Goal: Register for event/course

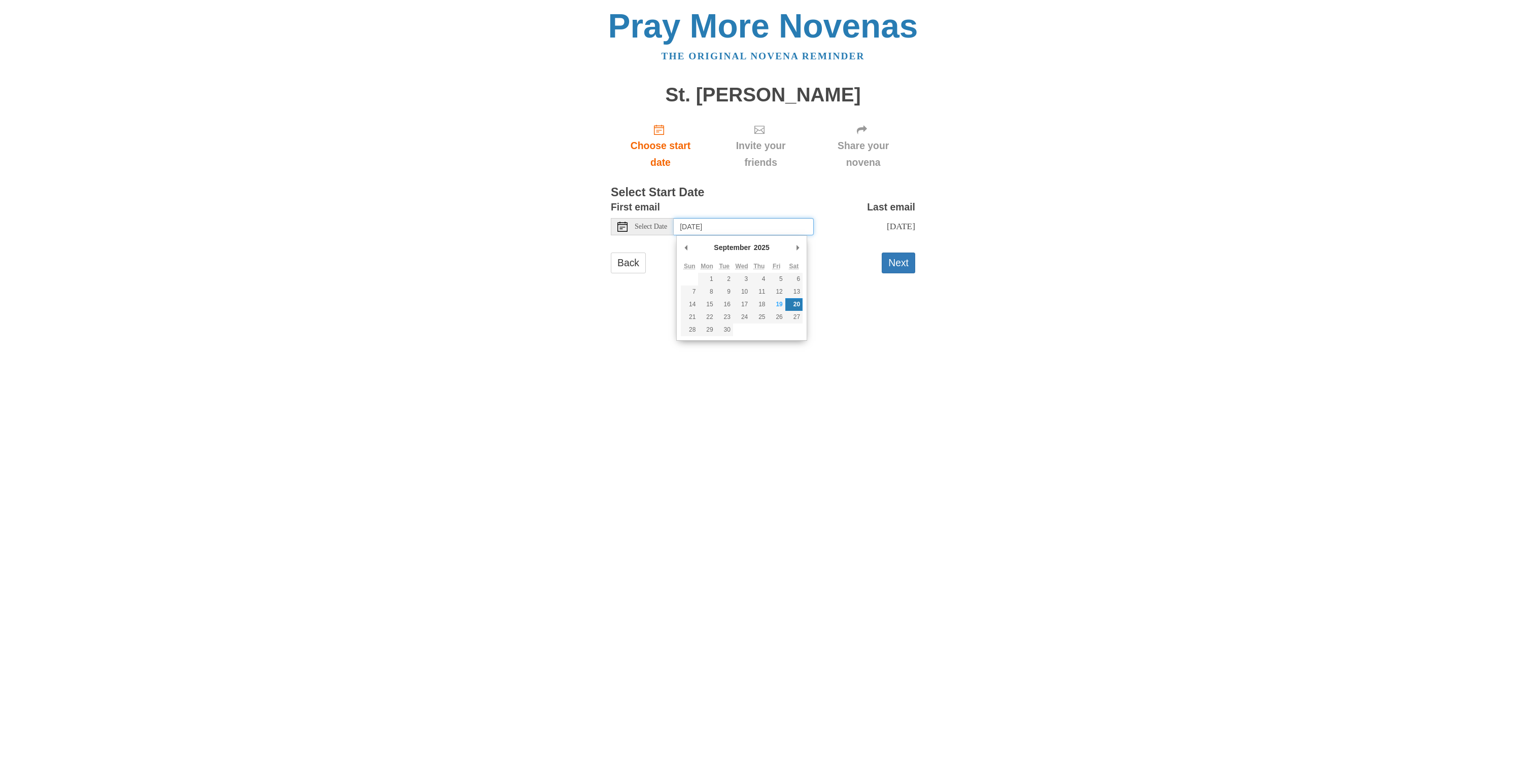
click at [710, 224] on input "Saturday, September 20th" at bounding box center [743, 226] width 140 height 17
type input "Thursday, September 18th"
click at [895, 323] on button "Next" at bounding box center [898, 313] width 34 height 21
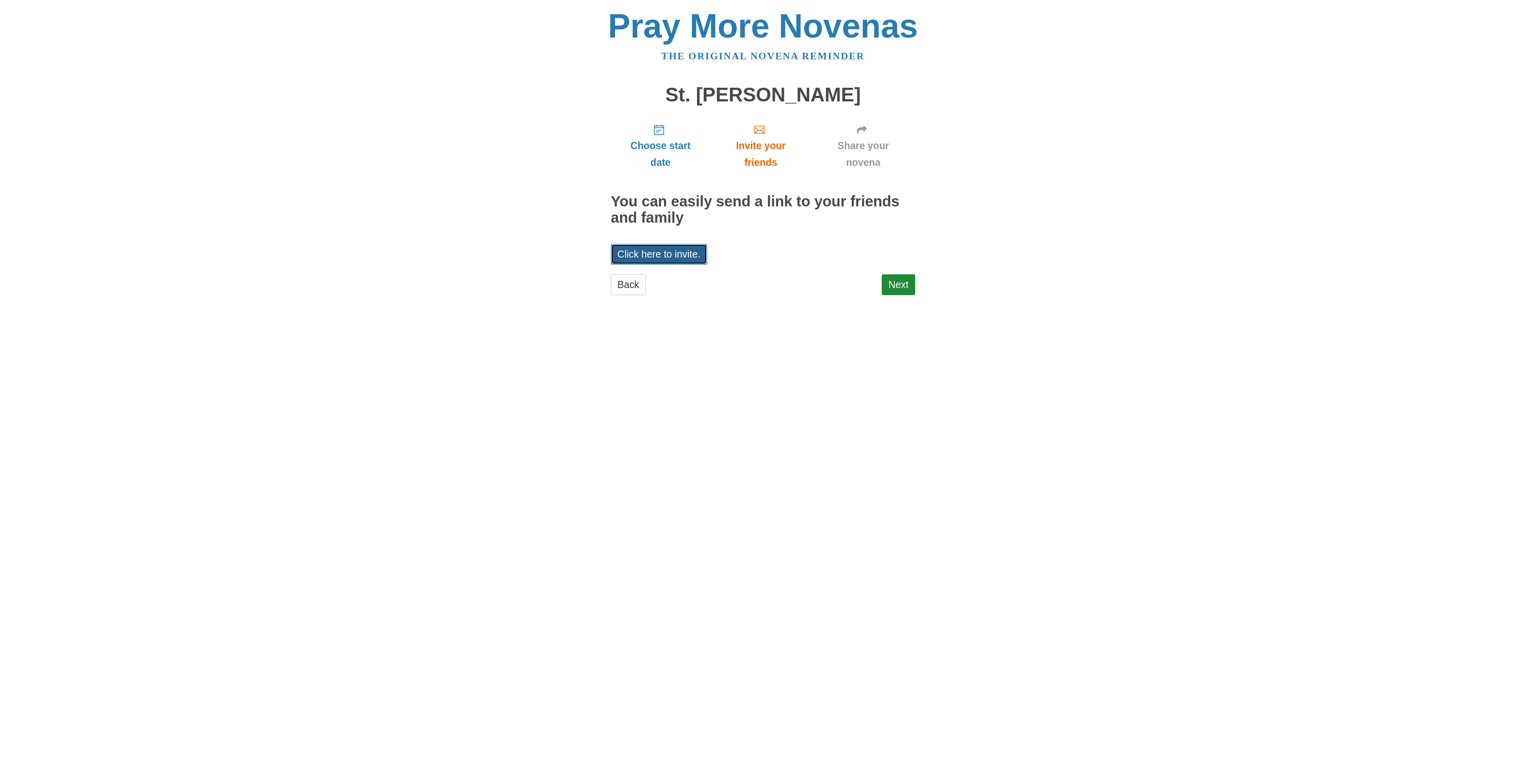
click at [682, 259] on link "Click here to invite." at bounding box center [659, 254] width 97 height 21
click at [671, 252] on link "Click here to invite." at bounding box center [659, 254] width 97 height 21
click at [890, 286] on link "Next" at bounding box center [898, 284] width 34 height 21
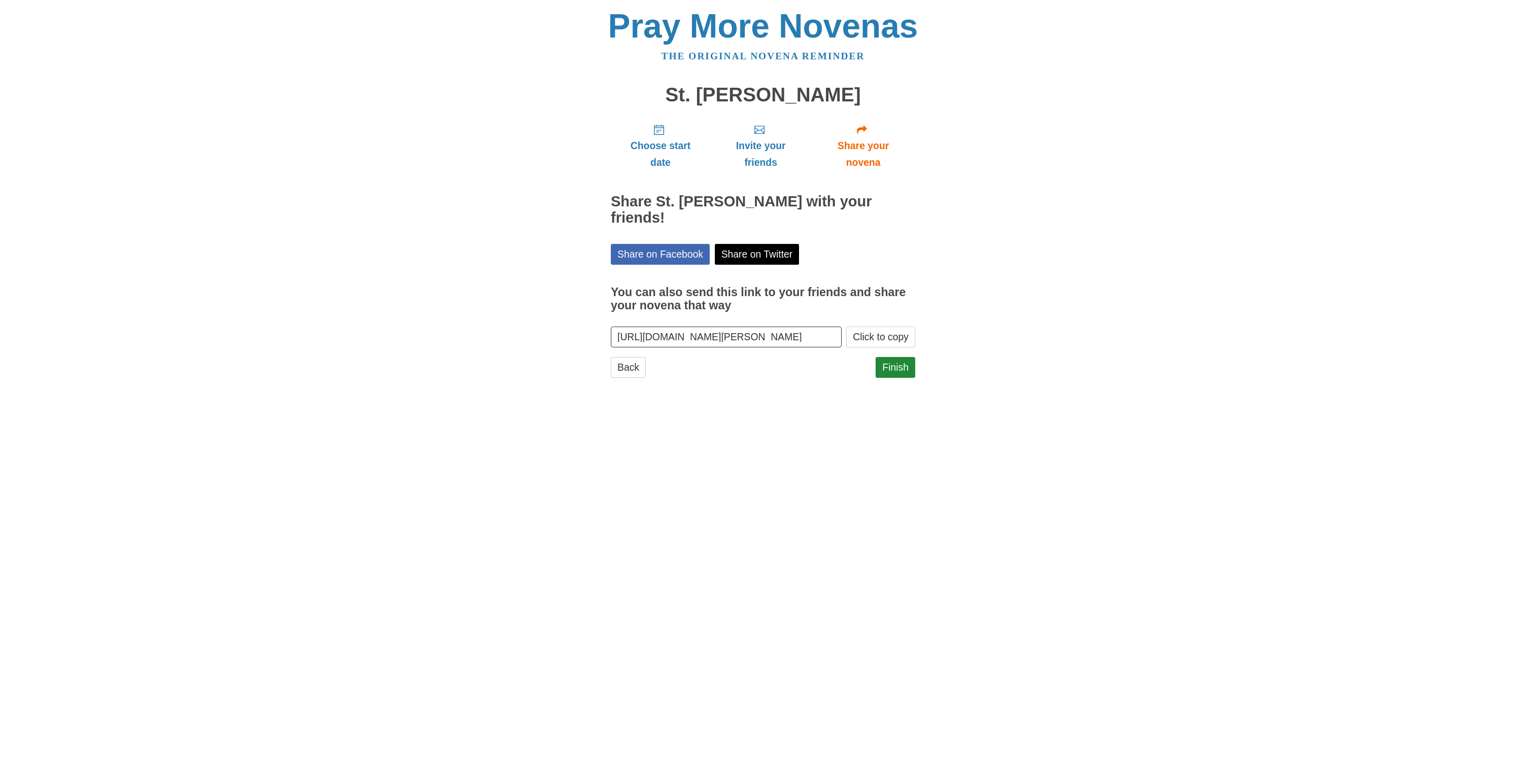
click at [656, 338] on input "[URL][DOMAIN_NAME][PERSON_NAME]" at bounding box center [726, 337] width 231 height 21
click at [892, 343] on button "Click to copy" at bounding box center [880, 337] width 69 height 21
click at [902, 371] on link "Finish" at bounding box center [895, 367] width 40 height 21
